Goal: Information Seeking & Learning: Learn about a topic

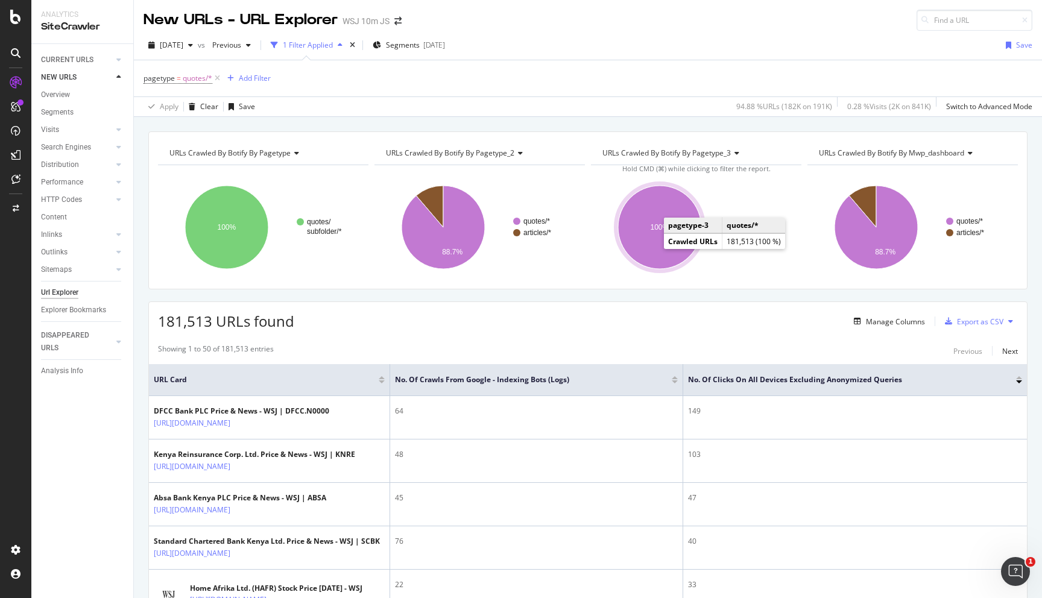
click at [661, 222] on ellipse "A chart." at bounding box center [659, 227] width 83 height 83
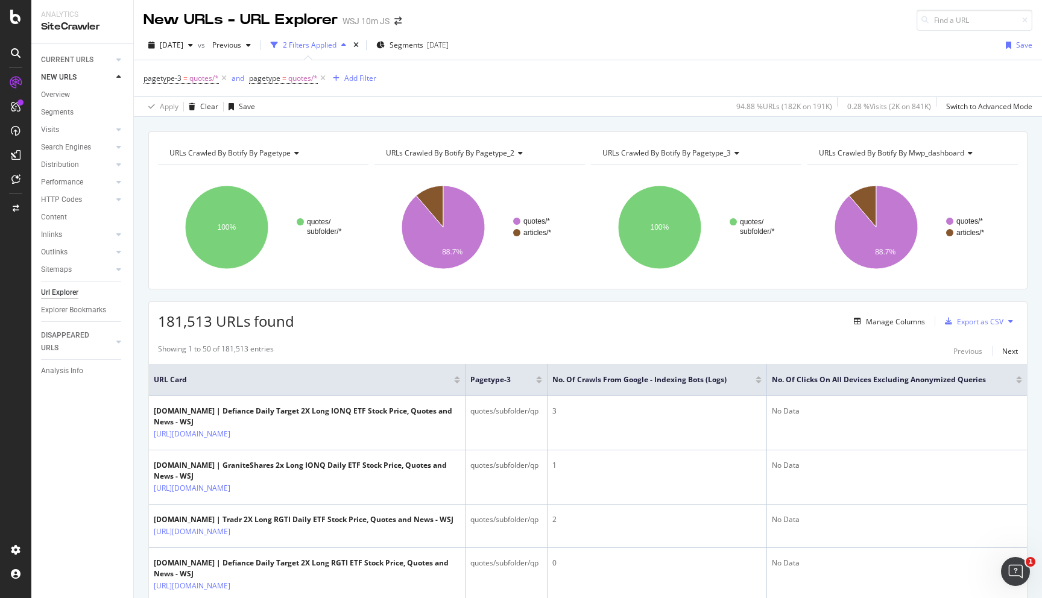
click at [1020, 380] on div at bounding box center [1019, 381] width 6 height 3
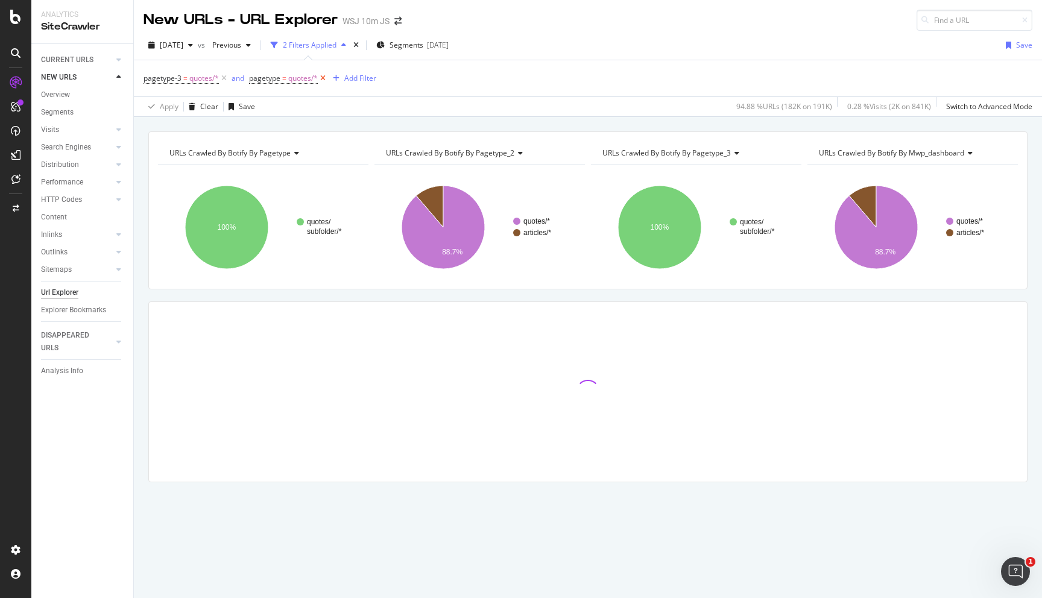
click at [324, 77] on icon at bounding box center [323, 78] width 10 height 12
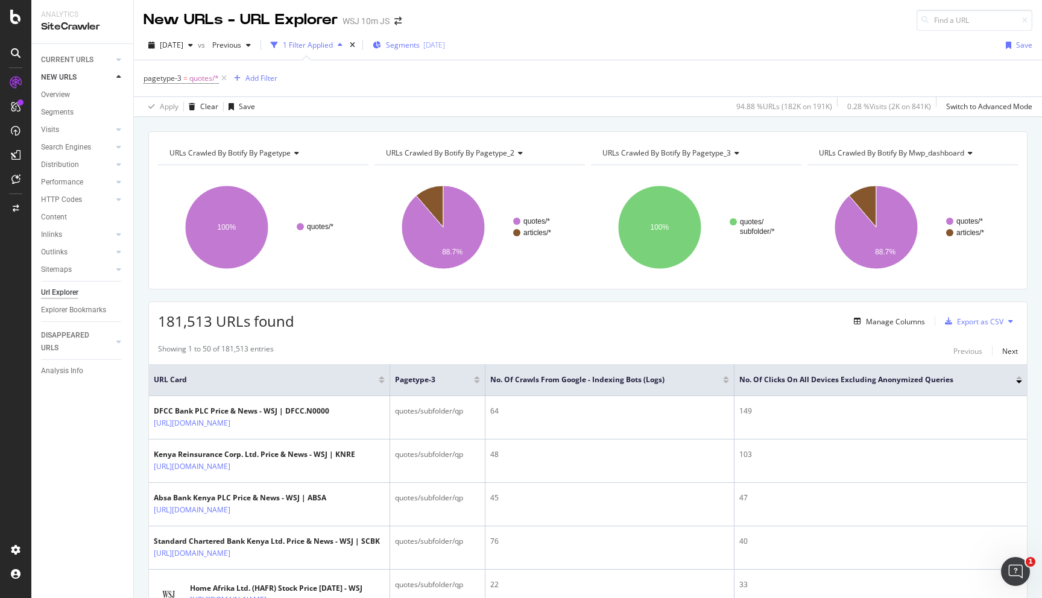
click at [445, 47] on div "[DATE]" at bounding box center [434, 45] width 22 height 10
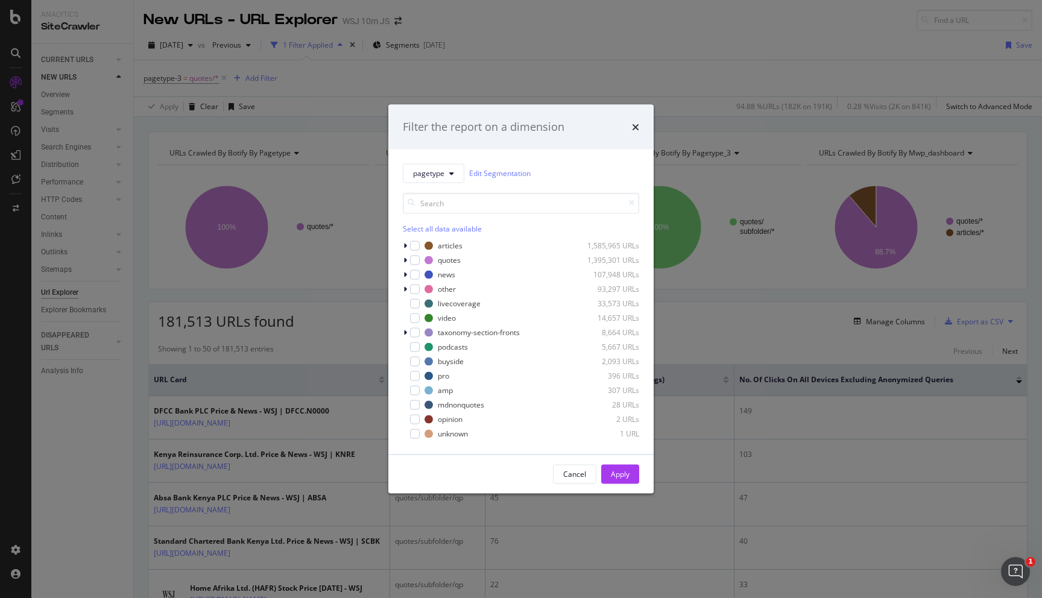
click at [651, 69] on div "Filter the report on a dimension pagetype Edit Segmentation Select all data ava…" at bounding box center [521, 299] width 1042 height 598
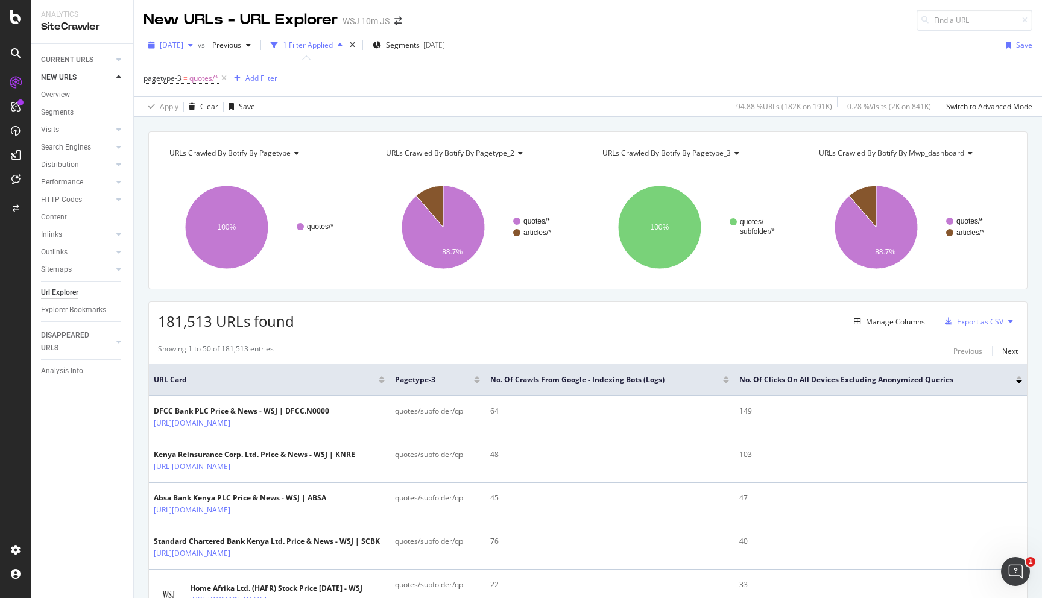
click at [183, 48] on span "[DATE]" at bounding box center [172, 45] width 24 height 10
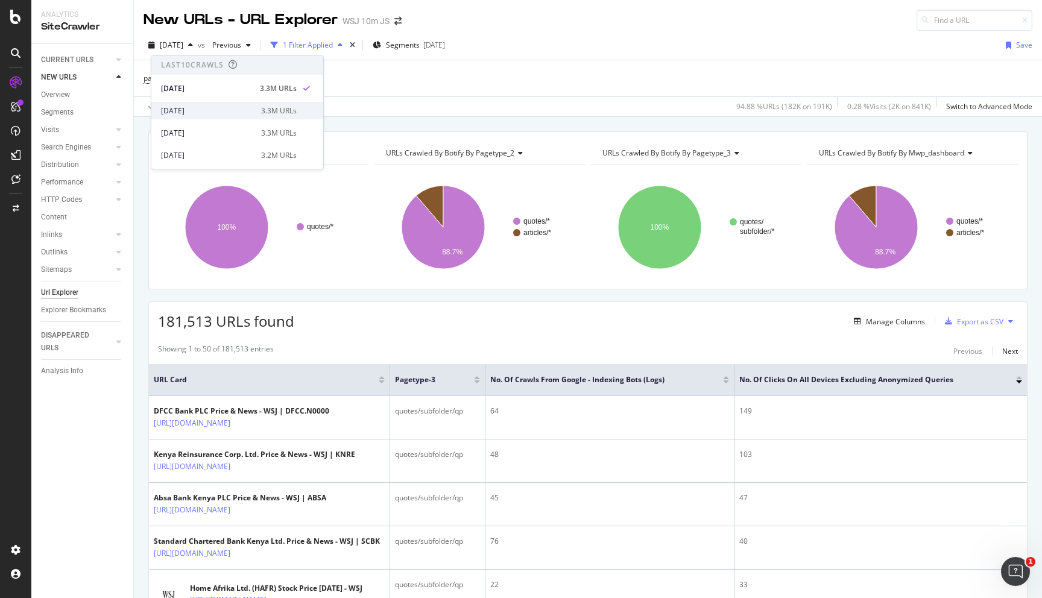
click at [204, 110] on div "[DATE]" at bounding box center [207, 111] width 93 height 11
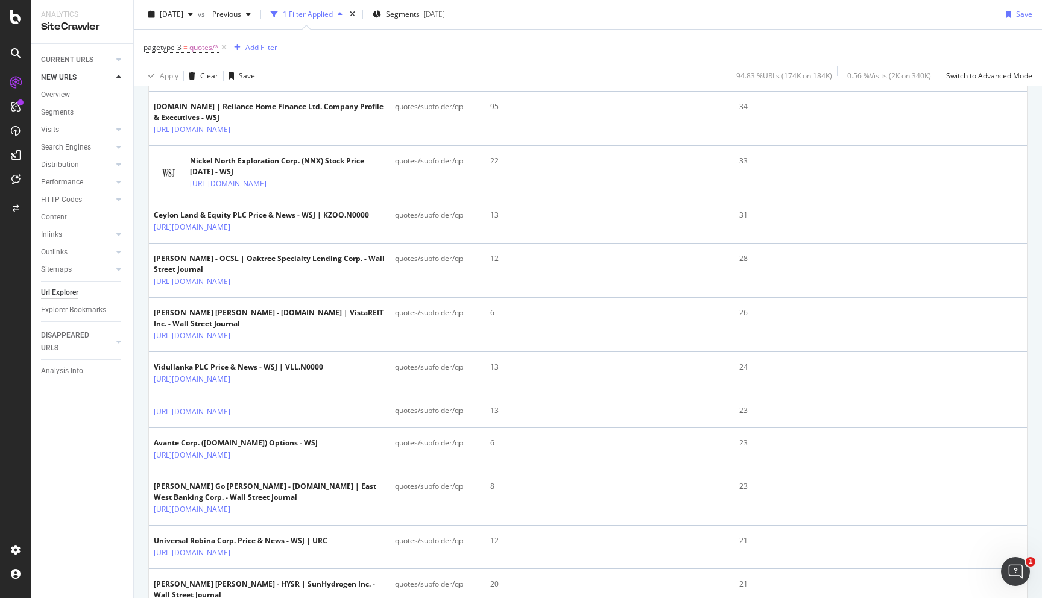
scroll to position [992, 0]
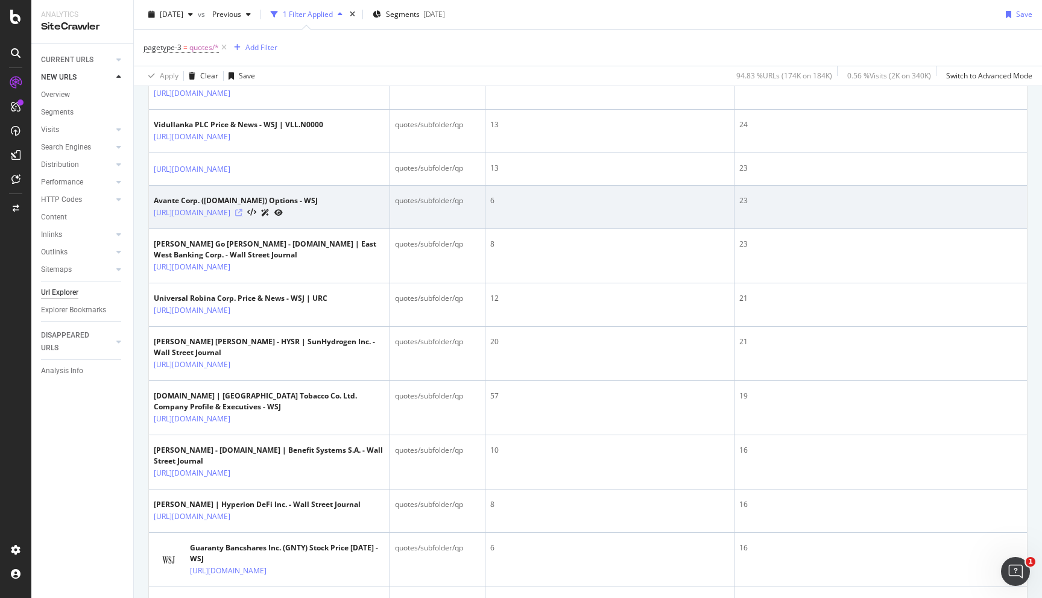
click at [242, 216] on icon at bounding box center [238, 212] width 7 height 7
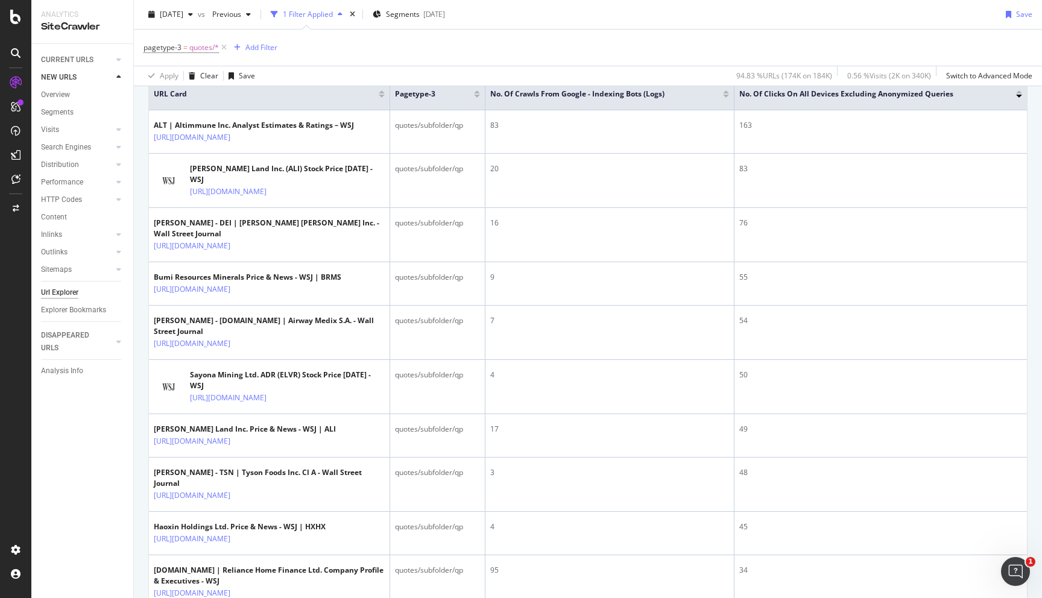
scroll to position [0, 0]
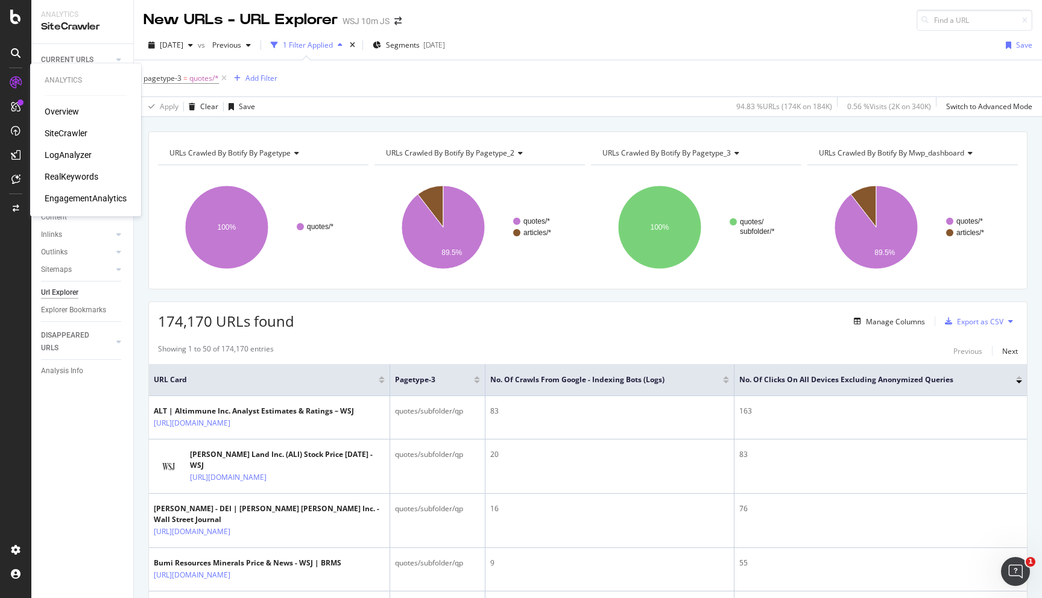
click at [75, 148] on div "Overview SiteCrawler LogAnalyzer RealKeywords EngagementAnalytics" at bounding box center [86, 155] width 82 height 99
click at [75, 156] on div "LogAnalyzer" at bounding box center [68, 155] width 47 height 12
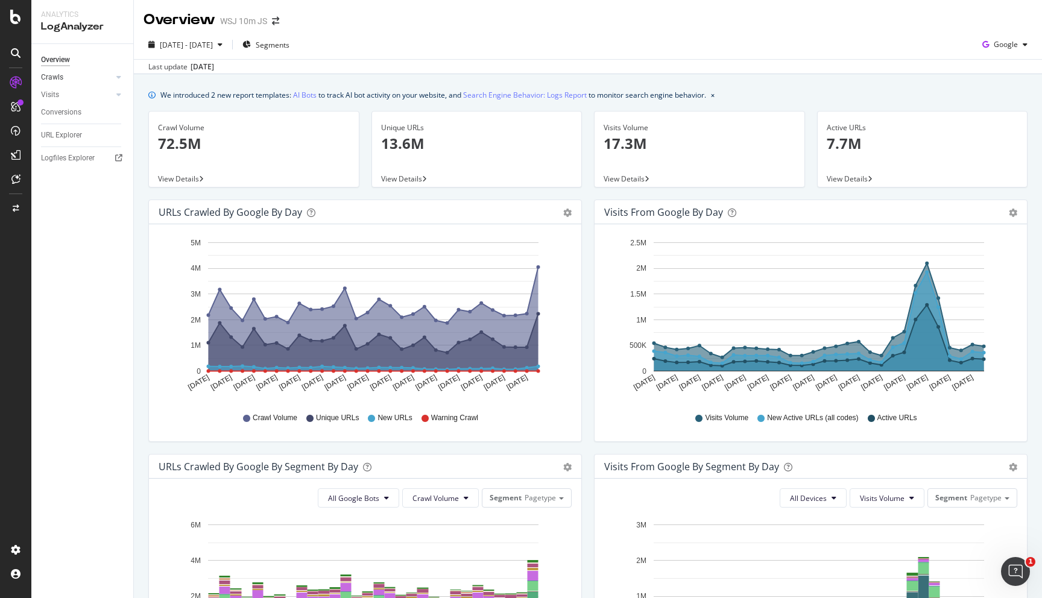
click at [77, 80] on link "Crawls" at bounding box center [77, 77] width 72 height 13
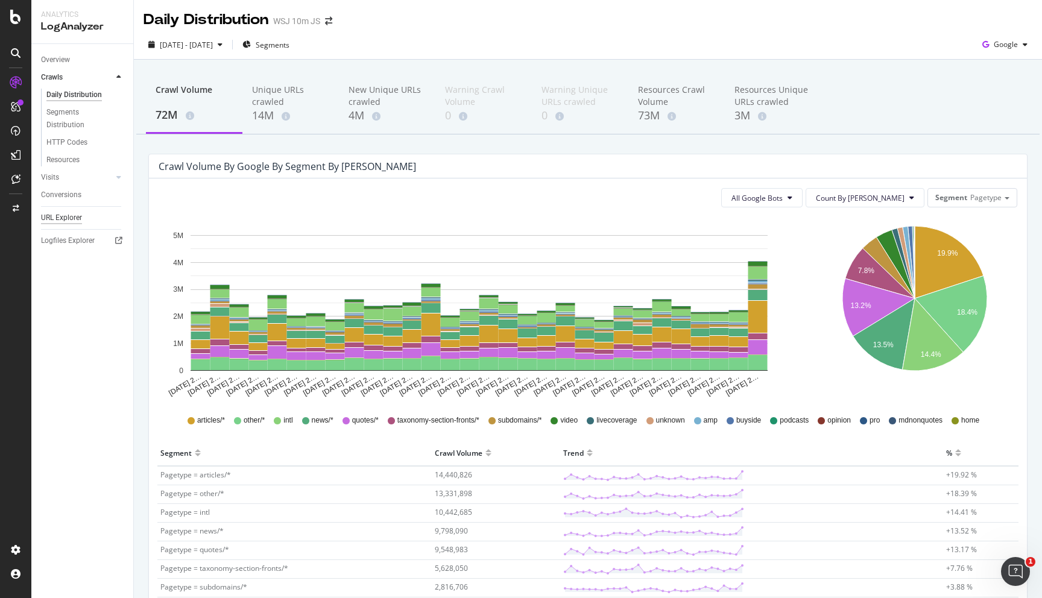
click at [81, 218] on div "URL Explorer" at bounding box center [61, 218] width 41 height 13
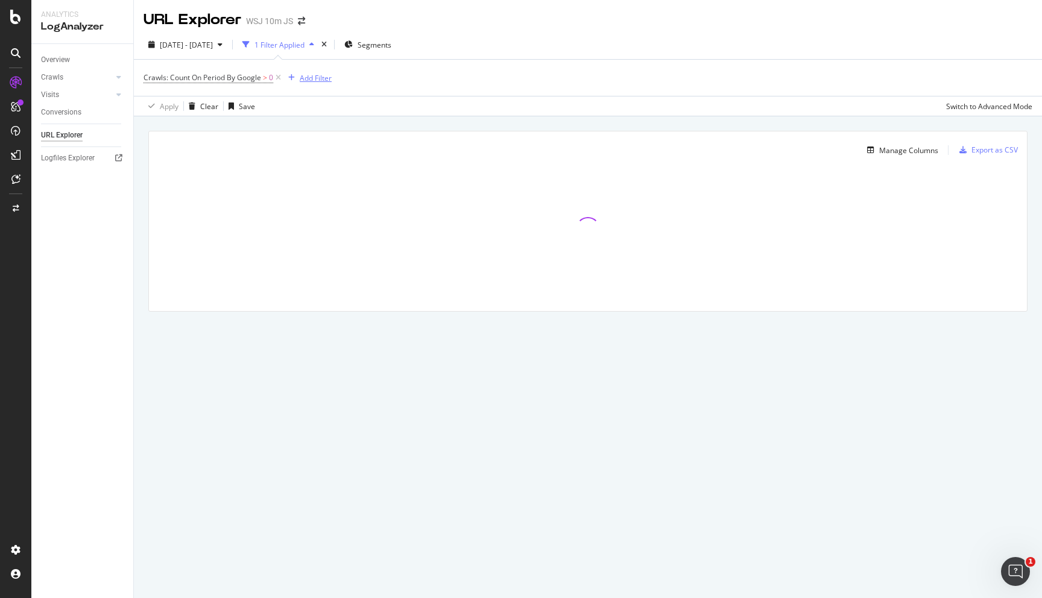
click at [326, 75] on div "Add Filter" at bounding box center [316, 78] width 32 height 10
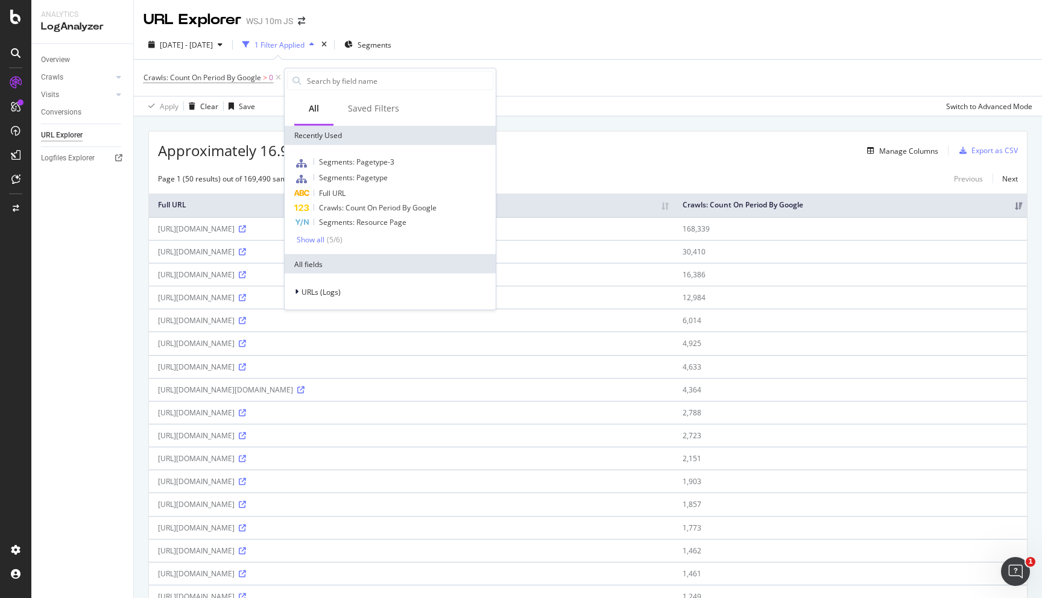
click at [519, 49] on div "[DATE] - [DATE] 1 Filter Applied Segments" at bounding box center [588, 47] width 908 height 24
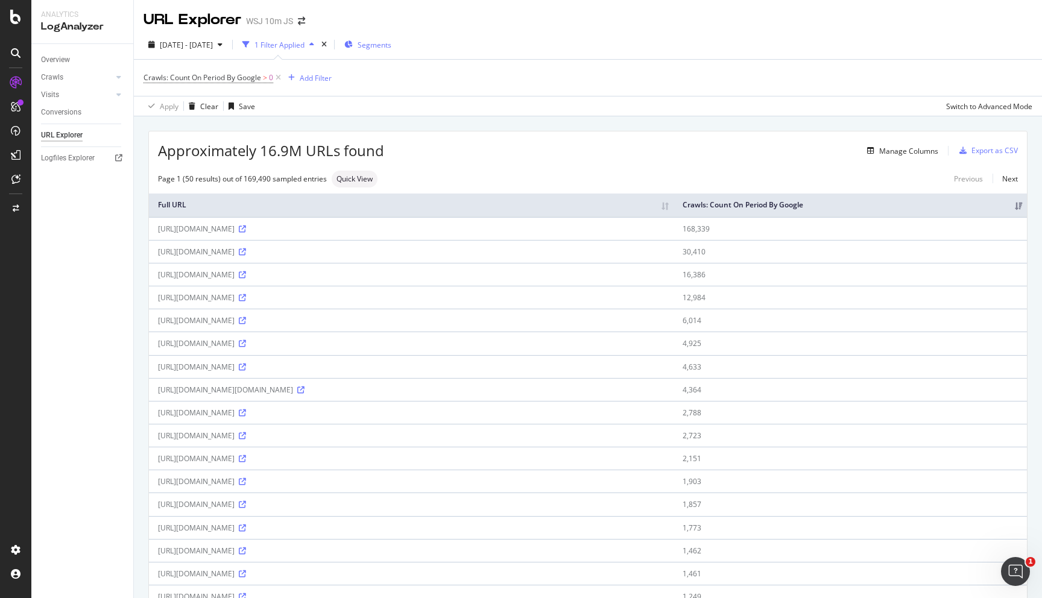
click at [391, 44] on span "Segments" at bounding box center [375, 45] width 34 height 10
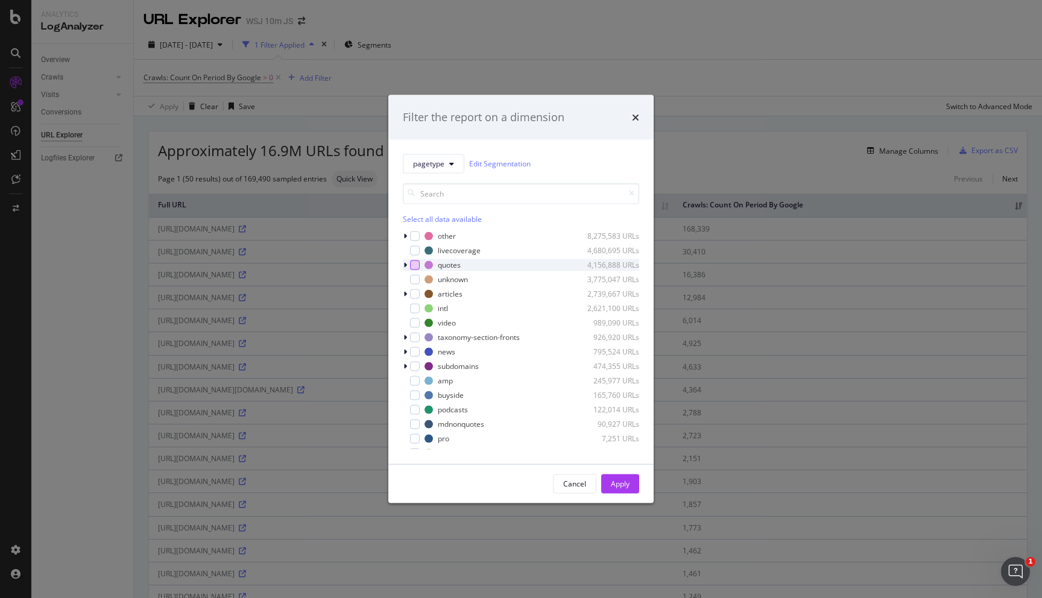
click at [415, 265] on div "modal" at bounding box center [415, 265] width 10 height 10
click at [629, 480] on div "Apply" at bounding box center [620, 484] width 19 height 10
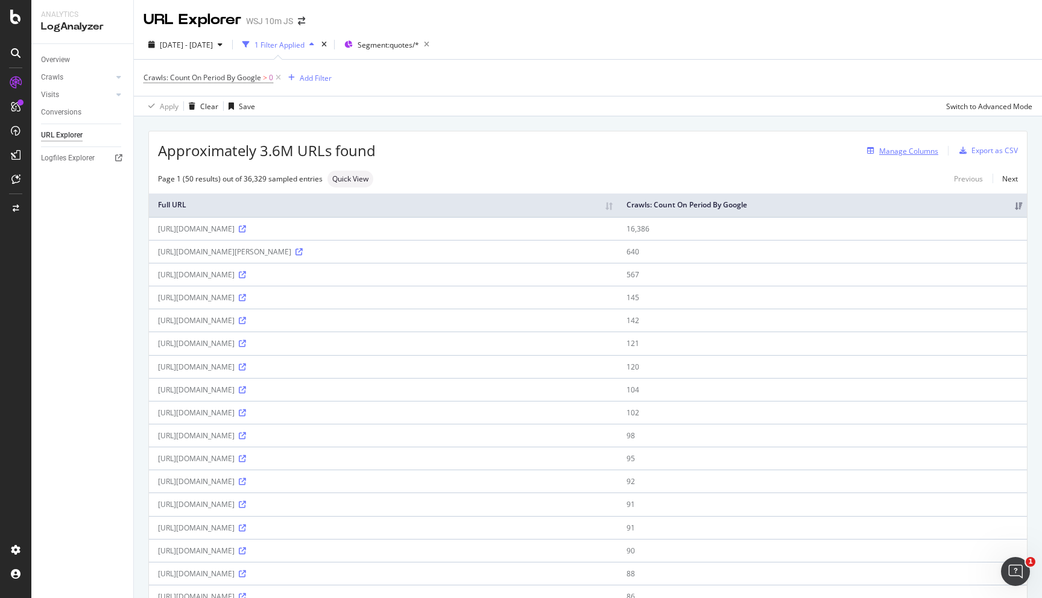
click at [922, 153] on div "Manage Columns" at bounding box center [908, 151] width 59 height 10
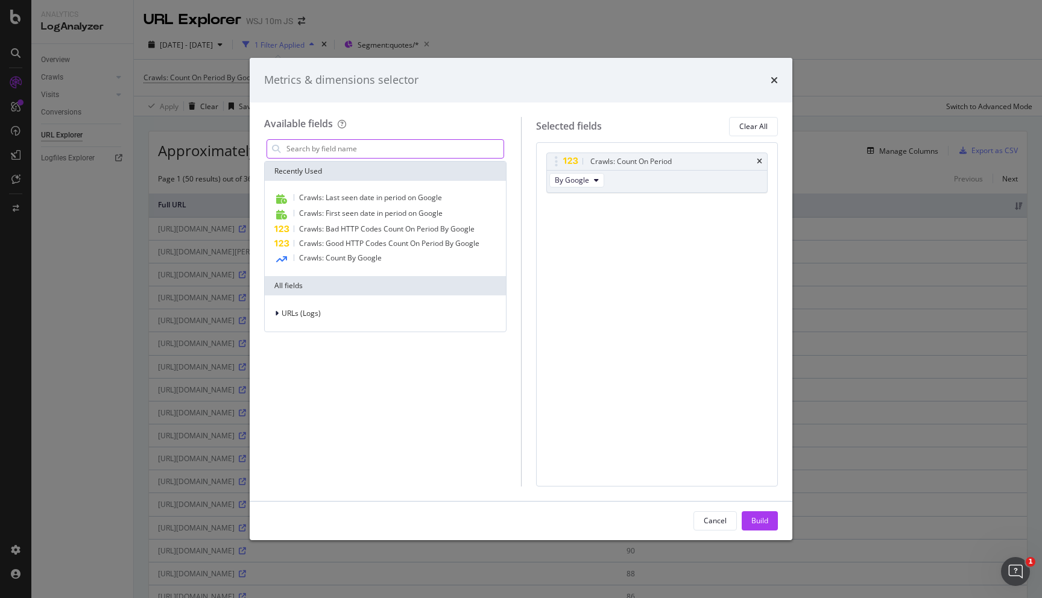
click at [437, 148] on input "modal" at bounding box center [394, 149] width 218 height 18
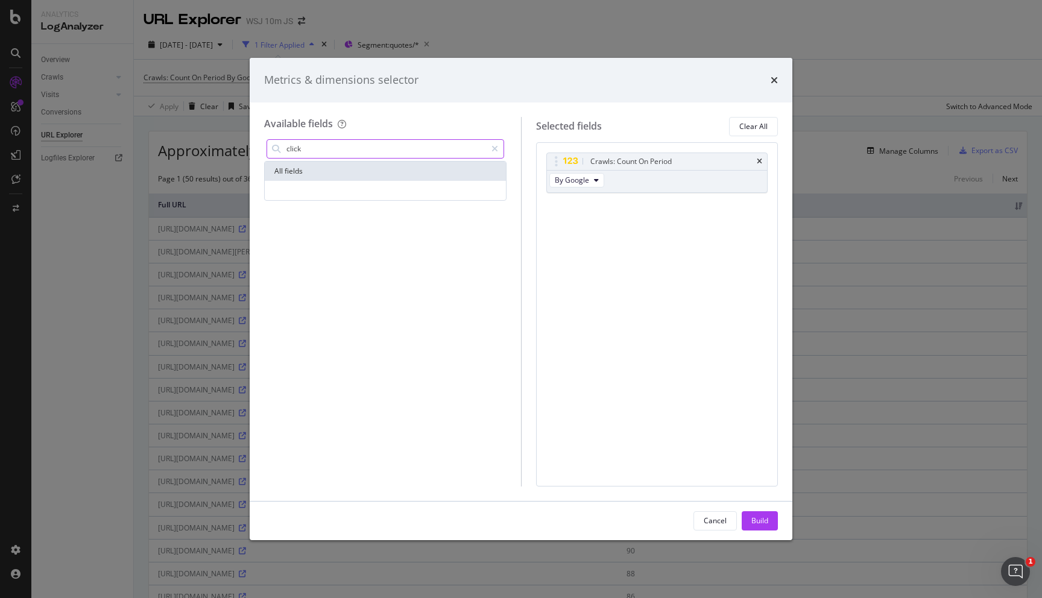
click at [365, 152] on input "click" at bounding box center [385, 149] width 201 height 18
type input "c"
type input "f"
type input "click"
click at [373, 225] on div "click All fields" at bounding box center [385, 312] width 242 height 350
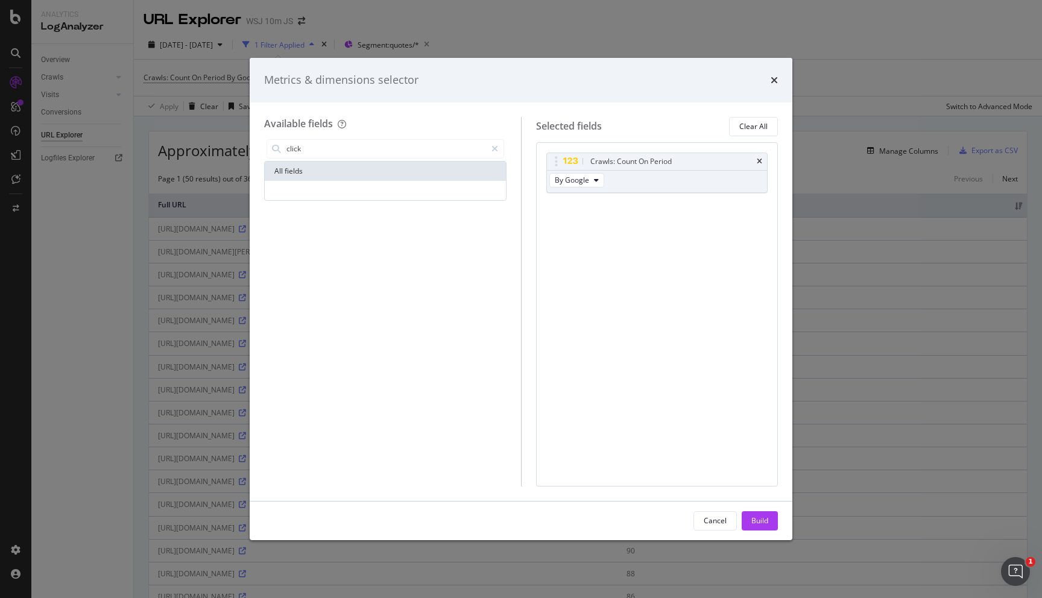
click at [768, 73] on div "Metrics & dimensions selector" at bounding box center [521, 80] width 514 height 16
click at [776, 83] on icon "times" at bounding box center [774, 80] width 7 height 10
